Goal: Task Accomplishment & Management: Use online tool/utility

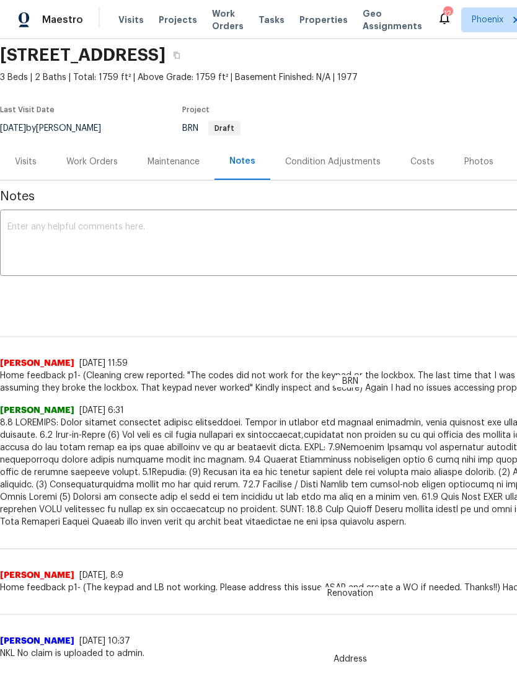
scroll to position [46, 0]
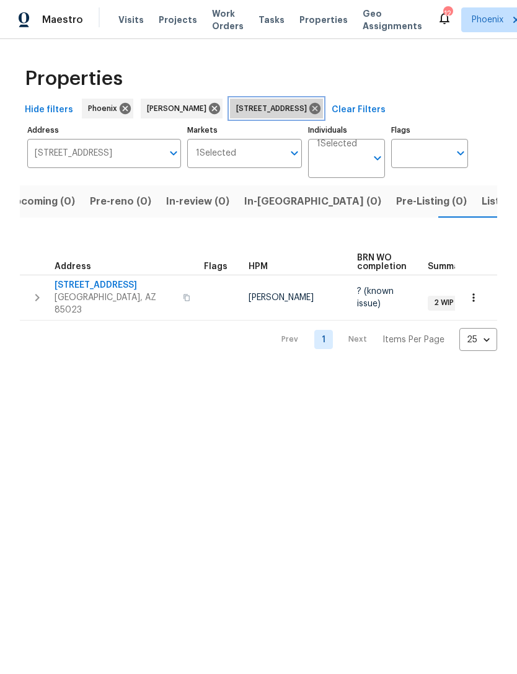
click at [320, 114] on icon at bounding box center [314, 108] width 11 height 11
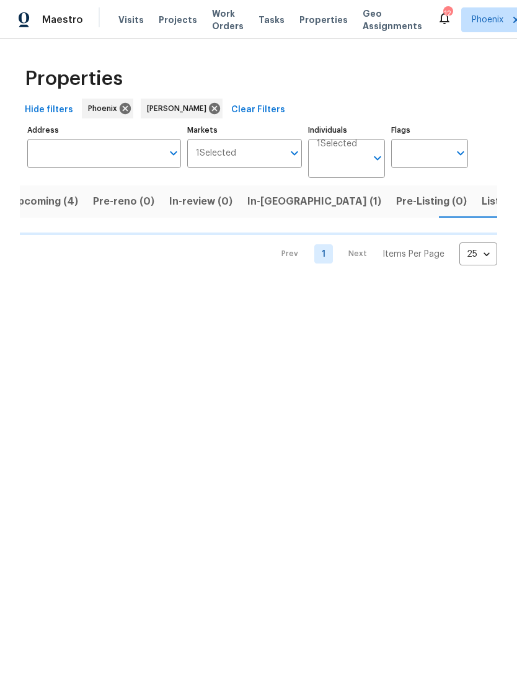
scroll to position [0, 20]
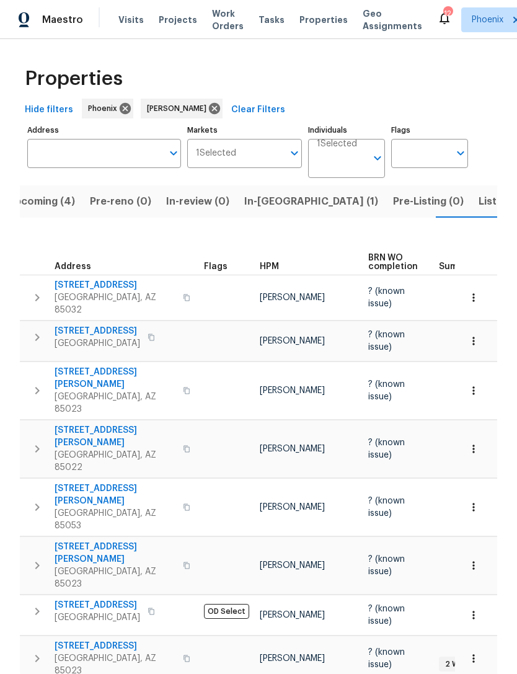
click at [96, 168] on input "Address" at bounding box center [94, 153] width 135 height 29
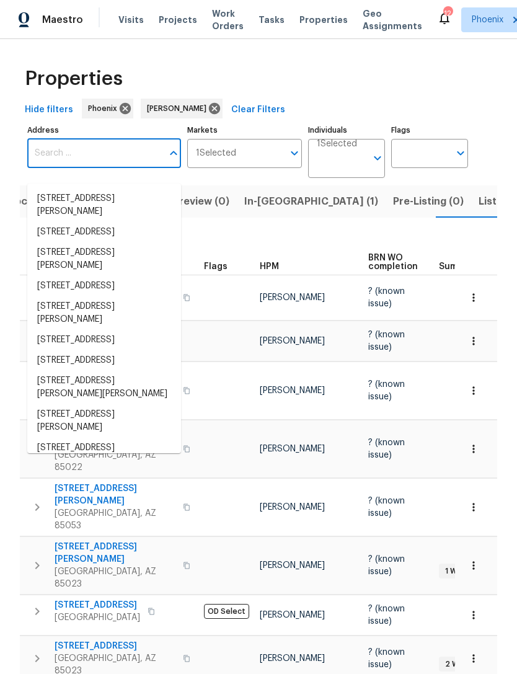
click at [59, 168] on input "Address" at bounding box center [94, 153] width 135 height 29
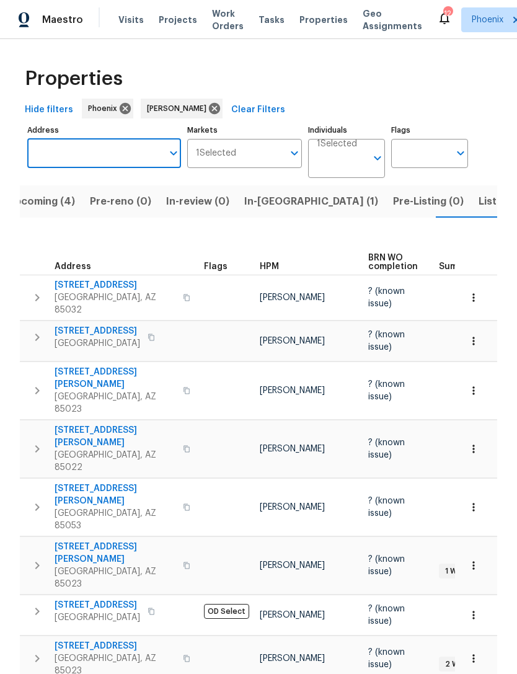
paste input "[STREET_ADDRESS]"
type input "[STREET_ADDRESS]"
click at [133, 206] on li "[STREET_ADDRESS][PERSON_NAME]" at bounding box center [104, 204] width 154 height 33
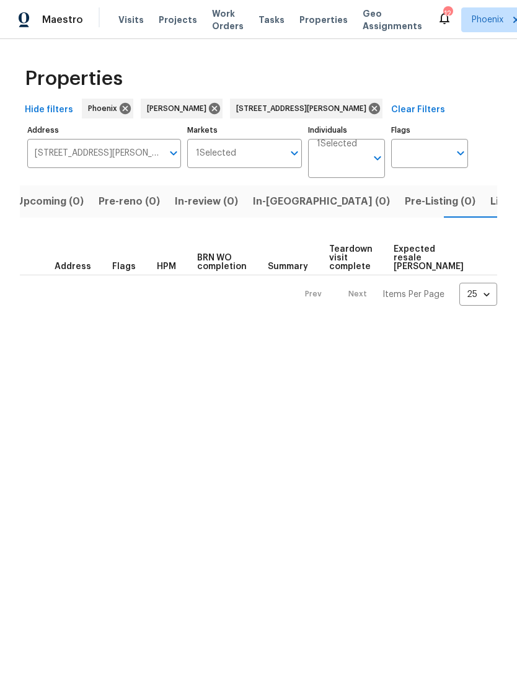
scroll to position [0, 20]
click at [482, 210] on span "Listed (1)" at bounding box center [504, 201] width 45 height 17
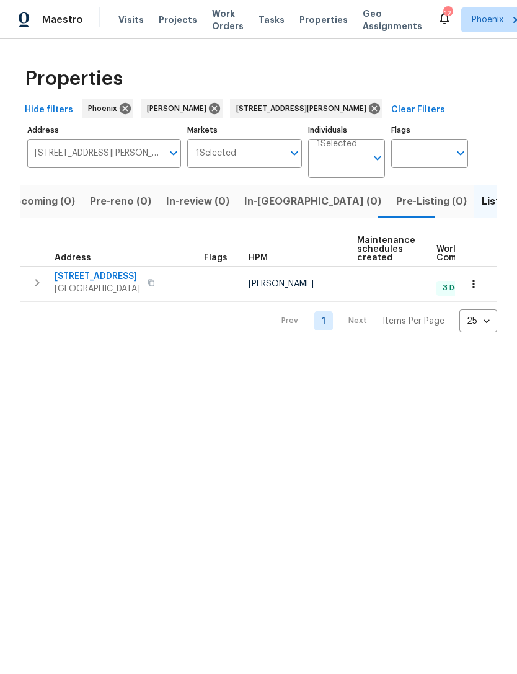
click at [26, 295] on button "button" at bounding box center [37, 282] width 25 height 25
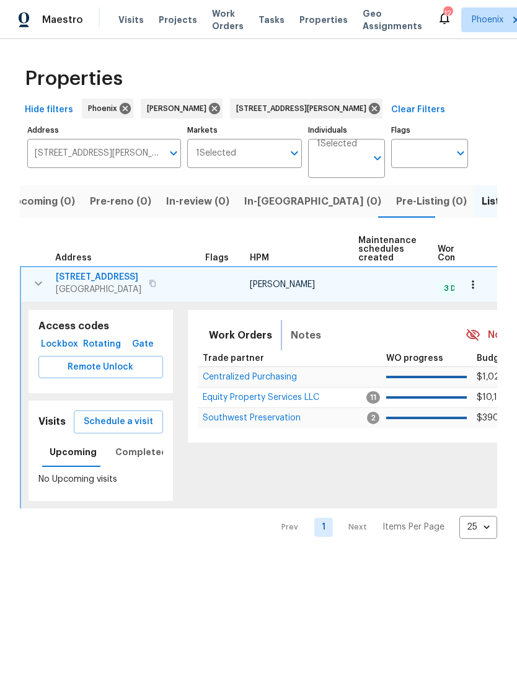
click at [314, 348] on button "Notes" at bounding box center [305, 335] width 45 height 30
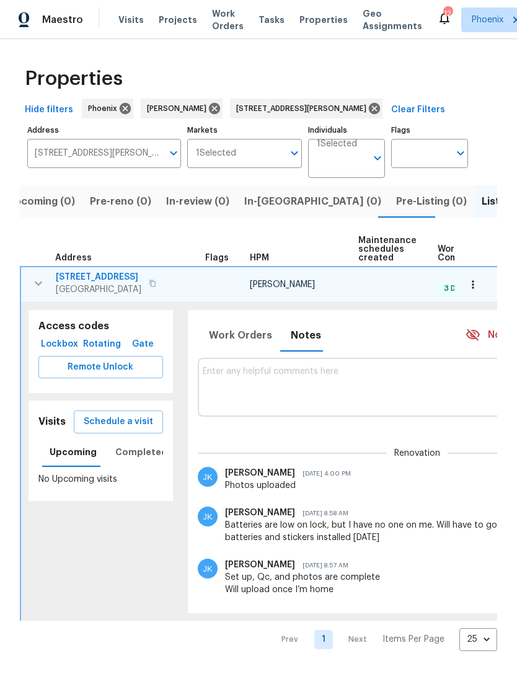
click at [252, 408] on textarea at bounding box center [417, 387] width 429 height 42
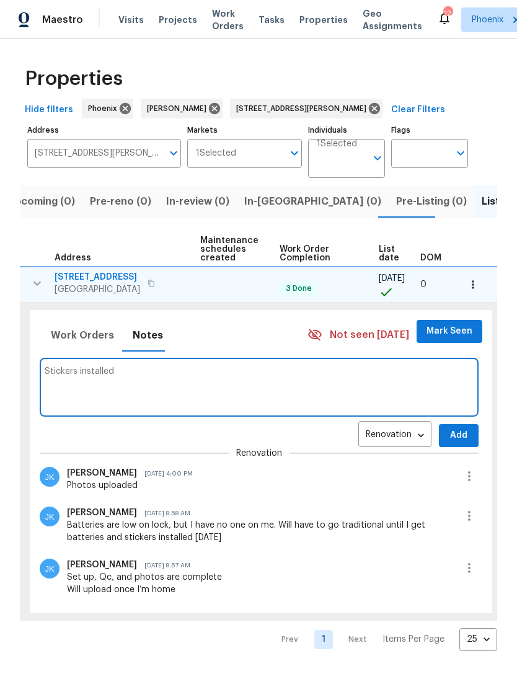
scroll to position [0, 157]
type textarea "Stickers installed"
click at [440, 447] on button "Add" at bounding box center [460, 435] width 40 height 23
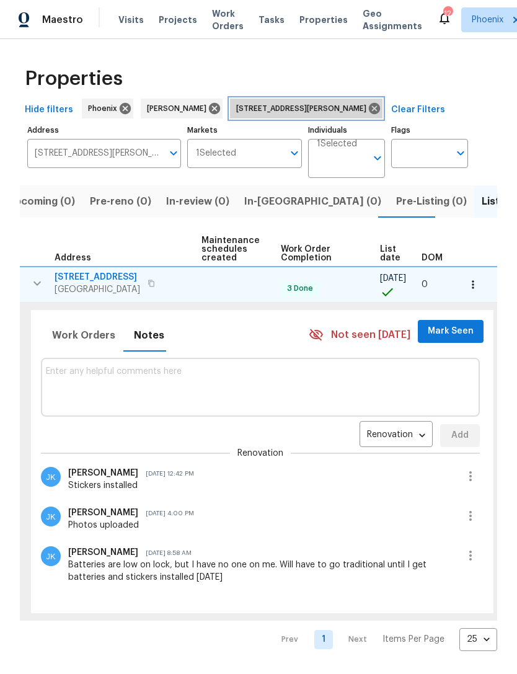
click at [369, 114] on icon at bounding box center [374, 108] width 11 height 11
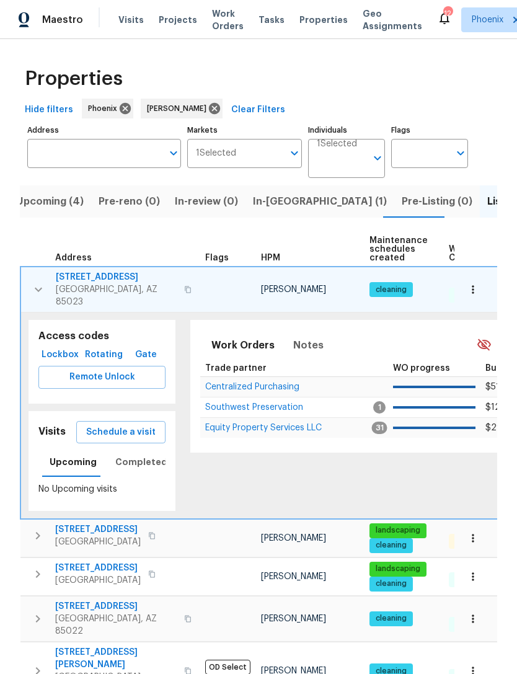
click at [42, 304] on button "button" at bounding box center [38, 289] width 25 height 37
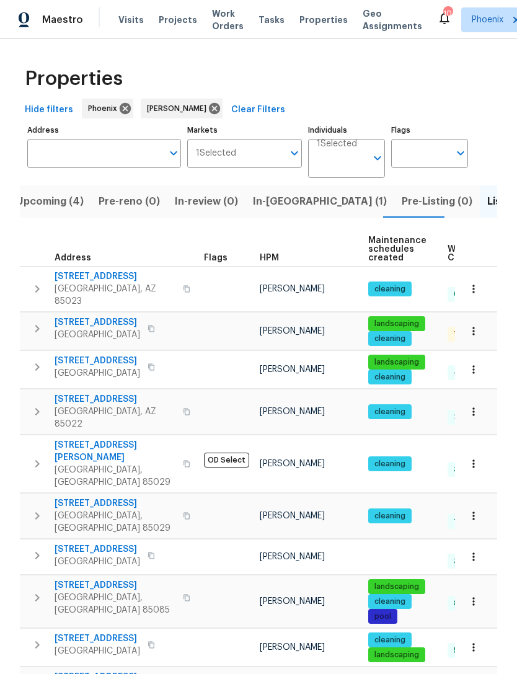
click at [96, 168] on input "Address" at bounding box center [94, 153] width 135 height 29
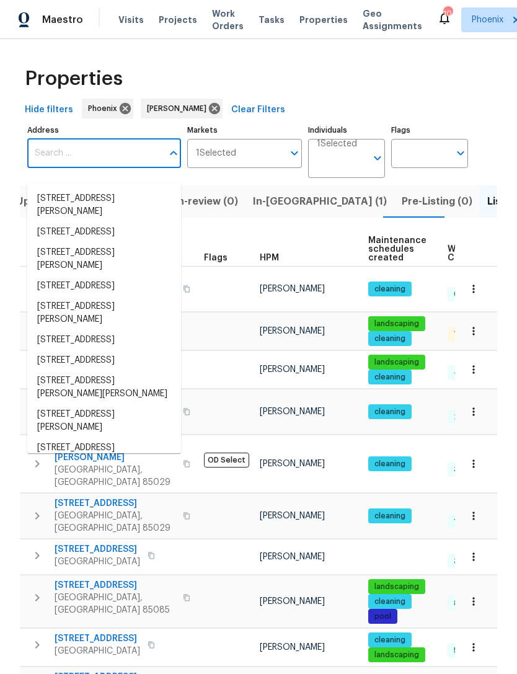
click at [56, 168] on input "Address" at bounding box center [94, 153] width 135 height 29
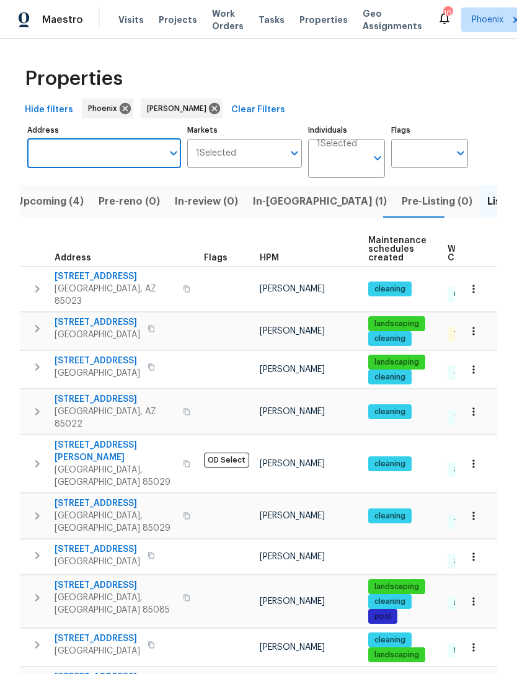
paste input "[STREET_ADDRESS]"
type input "[STREET_ADDRESS]"
click at [105, 205] on li "[STREET_ADDRESS][PERSON_NAME]" at bounding box center [104, 204] width 154 height 33
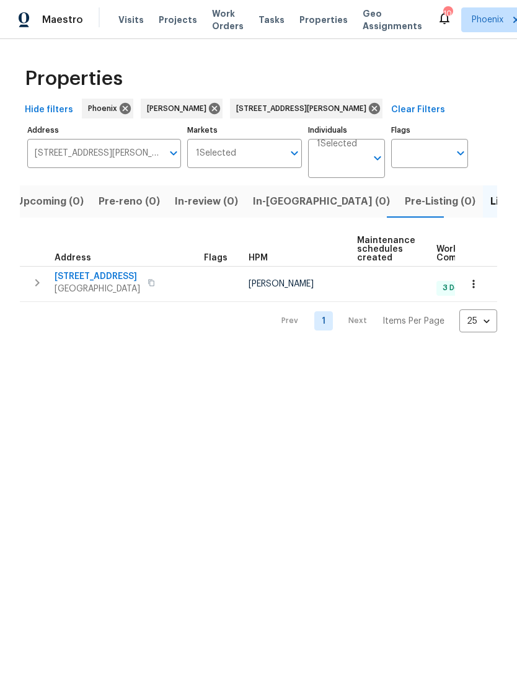
click at [38, 286] on icon "button" at bounding box center [37, 282] width 4 height 7
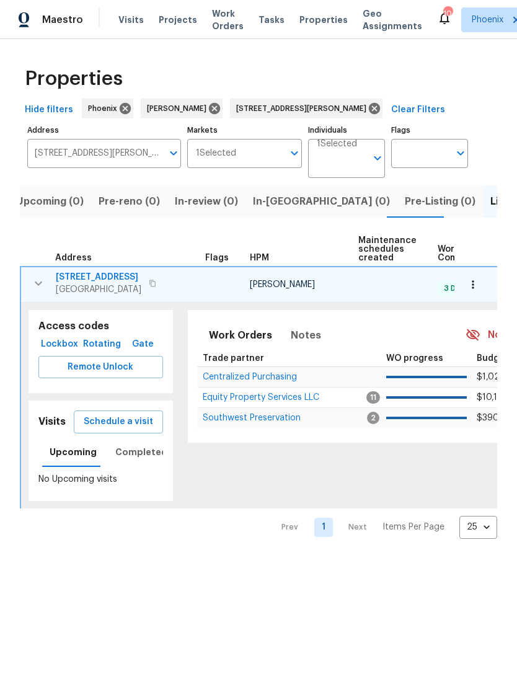
click at [118, 430] on span "Schedule a visit" at bounding box center [118, 421] width 69 height 15
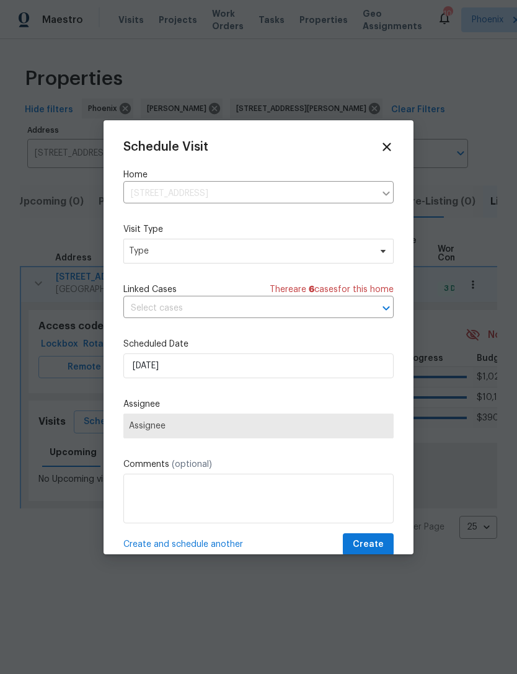
click at [390, 144] on icon at bounding box center [386, 147] width 8 height 8
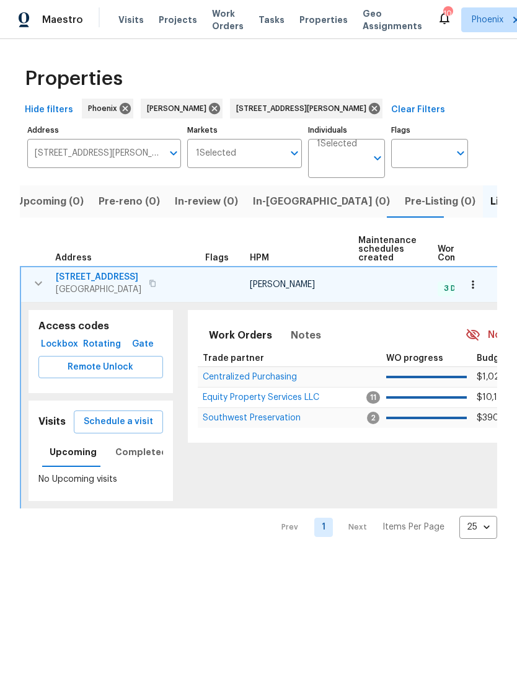
click at [120, 430] on span "Schedule a visit" at bounding box center [118, 421] width 69 height 15
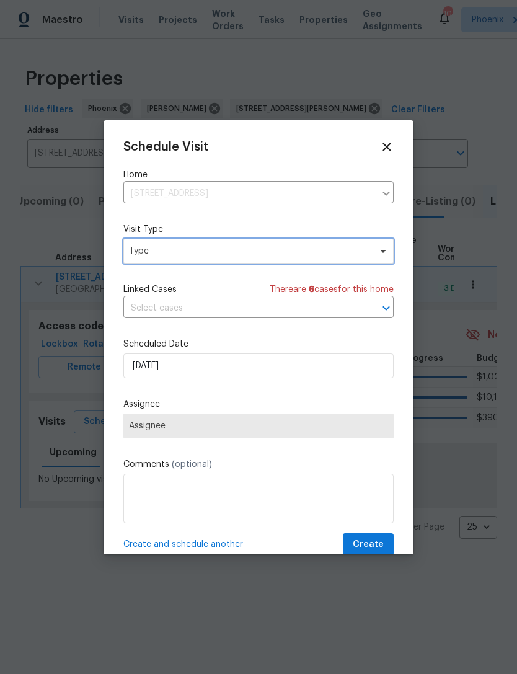
click at [176, 260] on span "Type" at bounding box center [258, 251] width 270 height 25
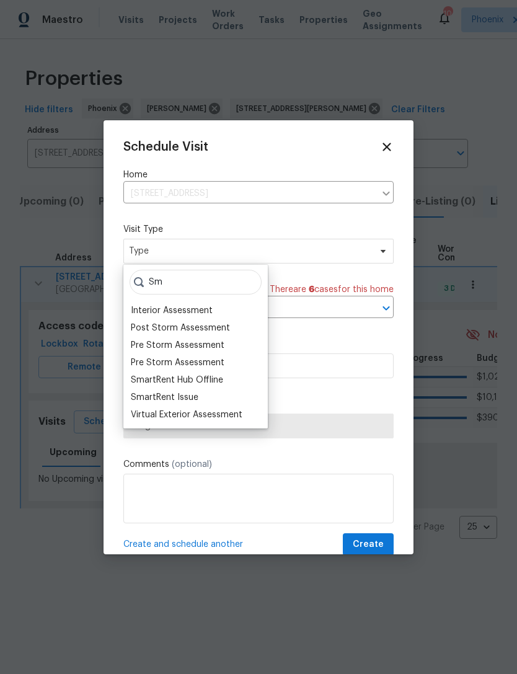
type input "Sm"
click at [180, 398] on div "SmartRent Issue" at bounding box center [165, 397] width 68 height 12
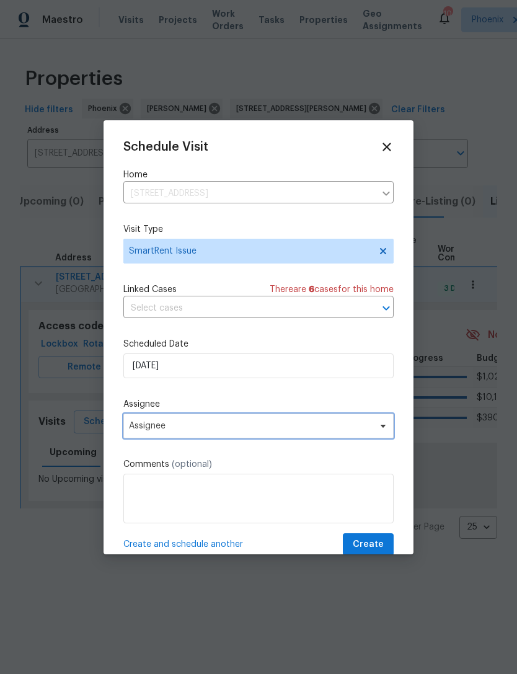
click at [218, 418] on span "Assignee" at bounding box center [258, 425] width 270 height 25
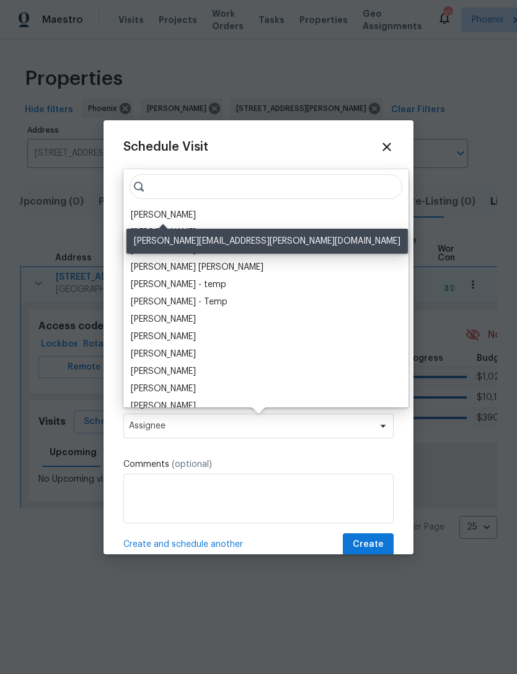
click at [179, 217] on div "[PERSON_NAME]" at bounding box center [163, 215] width 65 height 12
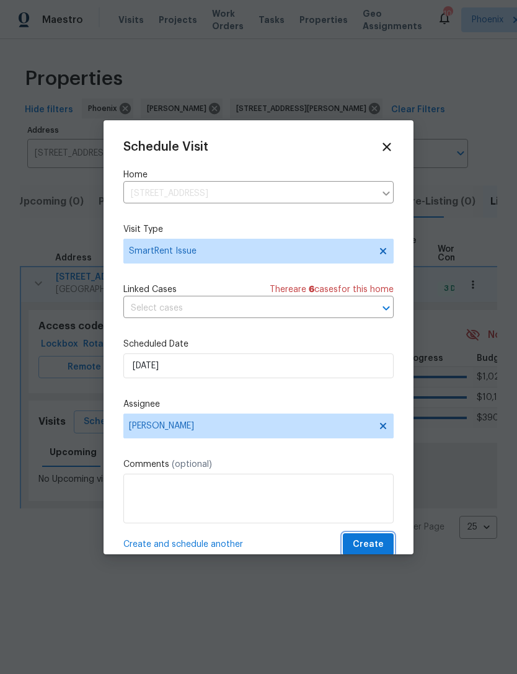
click at [374, 550] on span "Create" at bounding box center [368, 544] width 31 height 15
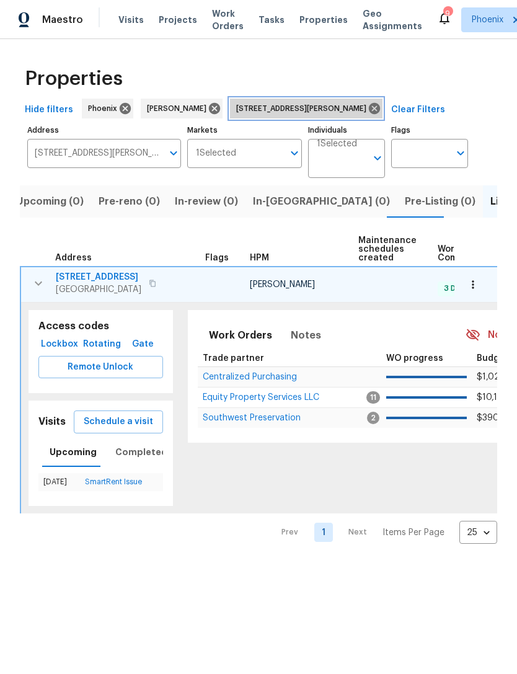
click at [368, 115] on icon at bounding box center [375, 109] width 14 height 14
